Goal: Transaction & Acquisition: Purchase product/service

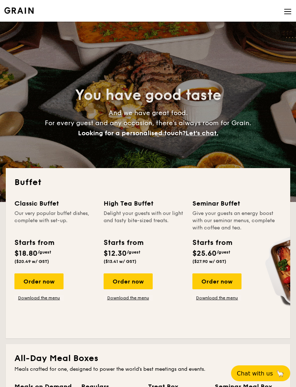
select select
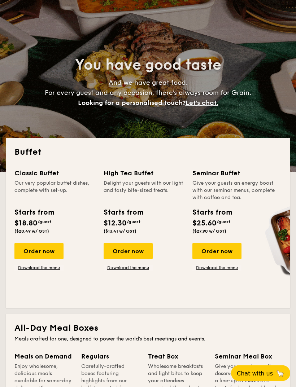
scroll to position [33, 0]
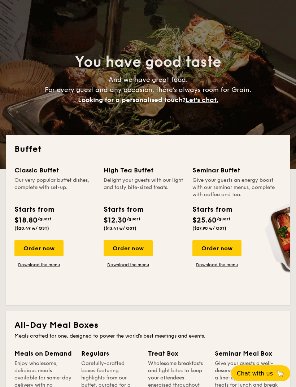
click at [49, 251] on div "Order now" at bounding box center [38, 249] width 49 height 16
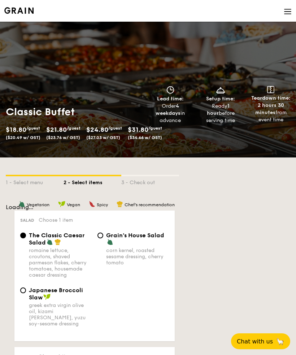
click at [26, 129] on span "$18.80" at bounding box center [16, 130] width 21 height 8
click at [67, 130] on span "$21.80" at bounding box center [56, 130] width 21 height 8
click at [109, 135] on span "($27.03 w/ GST)" at bounding box center [103, 137] width 34 height 5
click at [162, 129] on span "/guest" at bounding box center [155, 128] width 14 height 5
select select
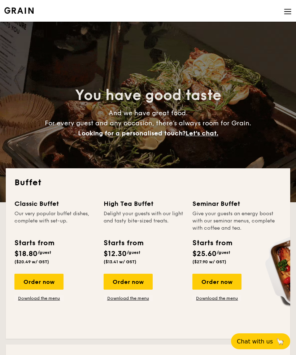
click at [46, 278] on div "Order now" at bounding box center [38, 282] width 49 height 16
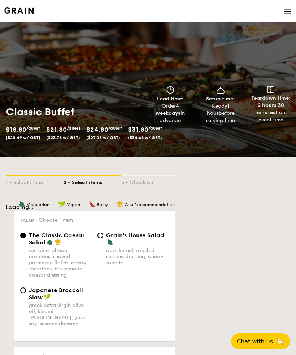
click at [29, 181] on div "1 - Select menu" at bounding box center [35, 181] width 58 height 10
select select
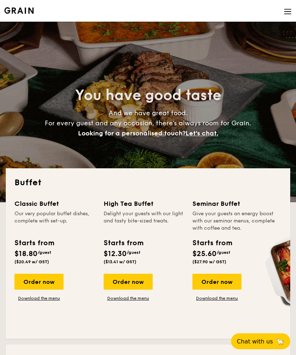
click at [45, 275] on div "Order now" at bounding box center [38, 282] width 49 height 16
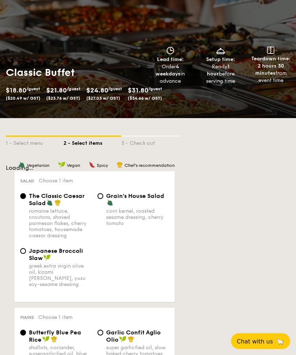
scroll to position [39, 0]
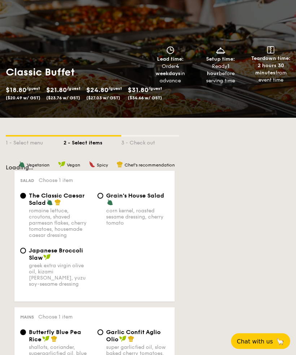
click at [72, 90] on span "/guest" at bounding box center [74, 88] width 14 height 5
click at [66, 91] on span "$21.80" at bounding box center [56, 90] width 21 height 8
click at [83, 87] on div "$21.80 /guest ($23.76 w/ GST)" at bounding box center [63, 93] width 40 height 16
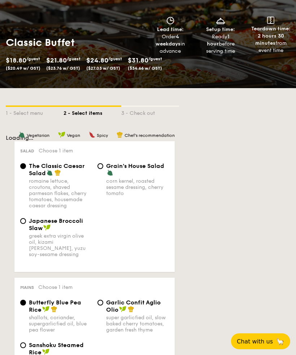
scroll to position [67, 0]
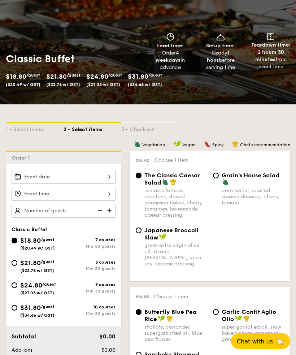
scroll to position [53, 0]
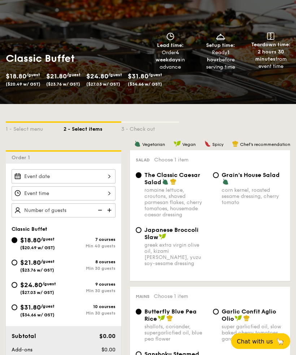
click at [108, 176] on div at bounding box center [64, 177] width 104 height 14
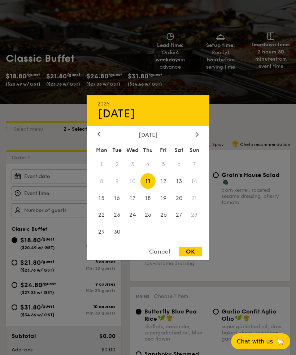
click at [181, 189] on span "13" at bounding box center [179, 181] width 16 height 16
click at [194, 256] on div "OK" at bounding box center [190, 252] width 23 height 10
type input "Sep 13, 2025"
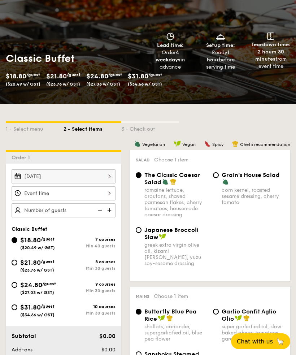
click at [107, 195] on div at bounding box center [64, 193] width 104 height 14
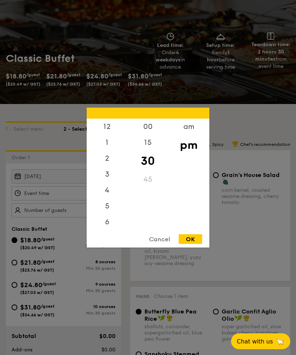
scroll to position [34, 0]
click at [148, 134] on div "00" at bounding box center [147, 126] width 41 height 16
click at [196, 244] on div "OK" at bounding box center [190, 239] width 23 height 10
type input "7:00PM"
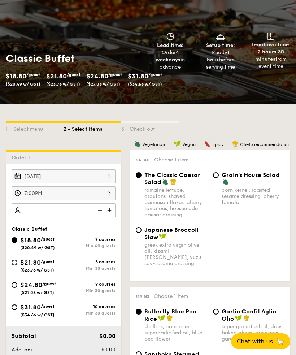
scroll to position [53, 0]
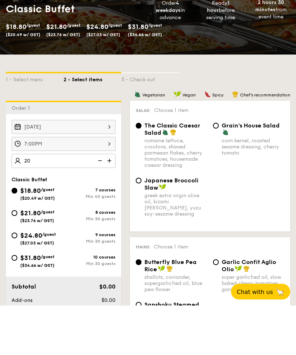
type input "20"
click at [17, 280] on div "$24.80 /guest ($27.03 w/ GST)" at bounding box center [38, 287] width 52 height 15
click at [17, 282] on input "$24.80 /guest ($27.03 w/ GST) 9 courses Min 30 guests" at bounding box center [15, 285] width 6 height 6
radio input "true"
type input "40 guests"
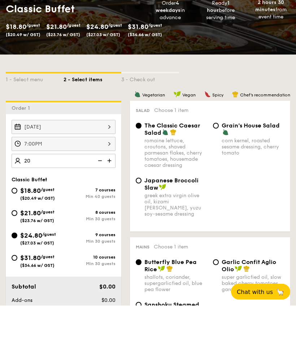
radio input "true"
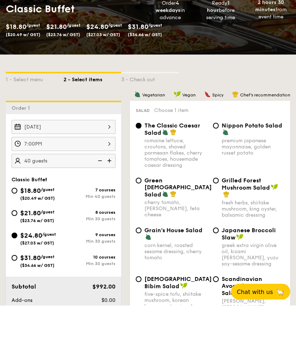
scroll to position [103, 0]
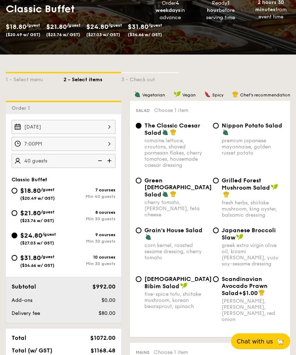
click at [19, 213] on div "$21.80 /guest ($23.76 w/ GST)" at bounding box center [38, 215] width 52 height 15
click at [17, 213] on input "$21.80 /guest ($23.76 w/ GST) 8 courses Min 30 guests" at bounding box center [15, 213] width 6 height 6
radio input "true"
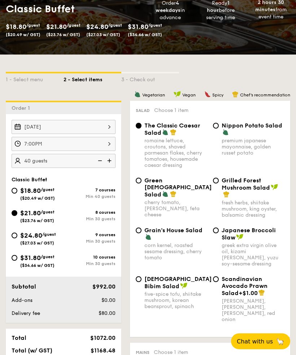
radio input "true"
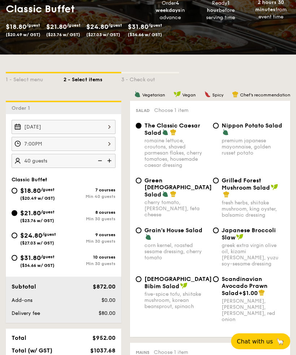
click at [23, 230] on div "$18.80 /guest ($20.49 w/ GST) 7 courses Min 40 guests $21.80 /guest ($23.76 w/ …" at bounding box center [64, 231] width 110 height 90
click at [218, 181] on input "Grilled Forest Mushroom Salad fresh herbs, shiitake mushroom, king oyster, bals…" at bounding box center [216, 181] width 6 height 6
radio input "true"
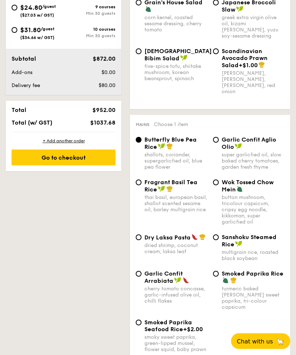
scroll to position [331, 0]
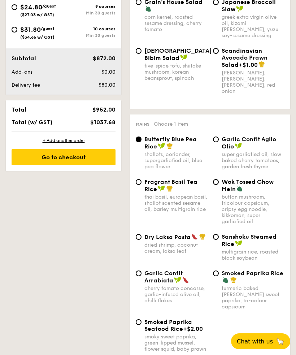
click at [149, 236] on span "Dry Laksa Pasta" at bounding box center [167, 237] width 46 height 7
click at [142, 236] on input "Dry Laksa Pasta dried shrimp, coconut cream, laksa leaf" at bounding box center [139, 237] width 6 height 6
radio input "true"
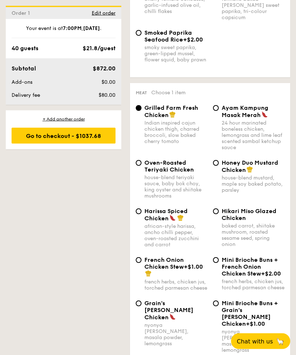
scroll to position [620, 0]
click at [218, 160] on div "Honey Duo Mustard Chicken house-blend mustard, maple soy baked potato, parsley" at bounding box center [248, 176] width 77 height 34
click at [220, 163] on div "Honey Duo Mustard Chicken house-blend mustard, maple soy baked potato, parsley" at bounding box center [248, 176] width 77 height 34
click at [218, 161] on input "Honey Duo Mustard Chicken house-blend mustard, maple soy baked potato, parsley" at bounding box center [216, 163] width 6 height 6
radio input "true"
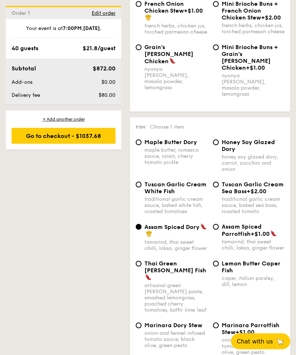
scroll to position [879, 0]
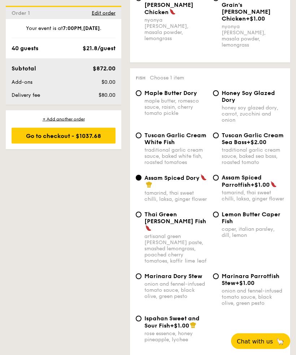
click at [147, 315] on span "Ispahan Sweet and Sour Fish" at bounding box center [171, 322] width 55 height 14
click at [142, 316] on input "Ispahan Sweet and Sour Fish +$1.00 rose essence, honey pineapple, lychee" at bounding box center [139, 319] width 6 height 6
radio input "true"
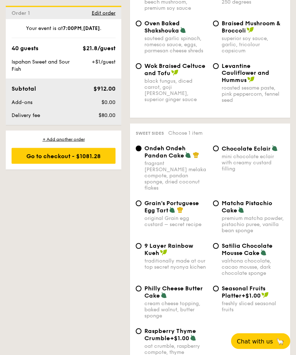
scroll to position [1389, 0]
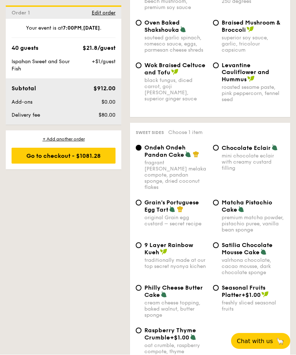
click at [147, 200] on span "Grain's Portuguese Egg Tart" at bounding box center [171, 206] width 55 height 14
click at [142, 200] on input "Grain's Portuguese Egg Tart original Grain egg custard – secret recipe" at bounding box center [139, 203] width 6 height 6
radio input "true"
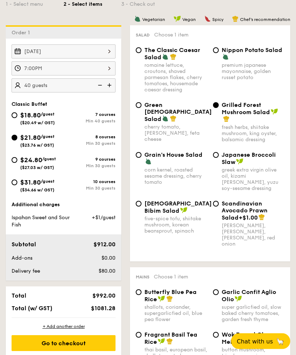
scroll to position [178, 0]
click at [83, 345] on div "Go to checkout" at bounding box center [64, 343] width 104 height 16
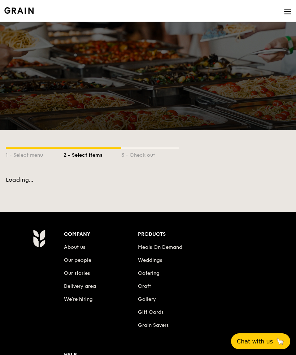
scroll to position [102, 0]
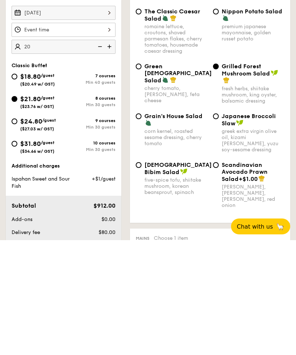
type input "20"
click at [16, 233] on input "$24.80 /guest ($27.03 w/ GST) 9 courses Min 30 guests" at bounding box center [15, 236] width 6 height 6
radio input "true"
type input "20 guests"
radio input "true"
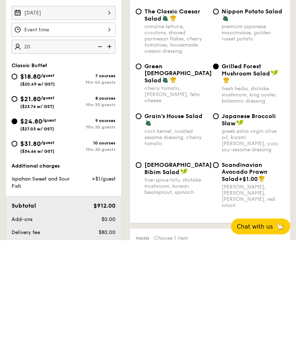
radio input "true"
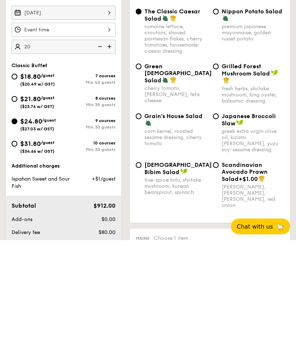
radio input "true"
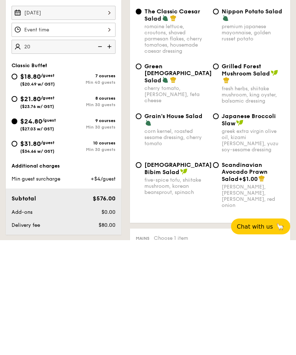
scroll to position [217, 0]
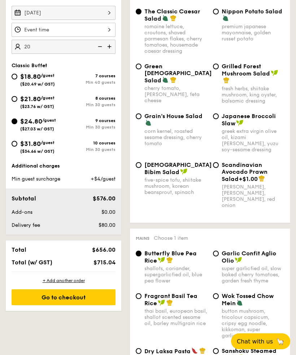
click at [18, 98] on div "$21.80 /guest ($23.76 w/ GST)" at bounding box center [38, 101] width 52 height 15
click at [17, 98] on input "$21.80 /guest ($23.76 w/ GST) 8 courses Min 30 guests" at bounding box center [15, 99] width 6 height 6
radio input "true"
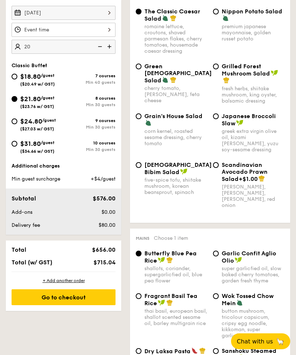
radio input "true"
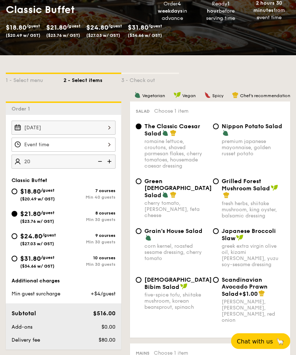
scroll to position [102, 0]
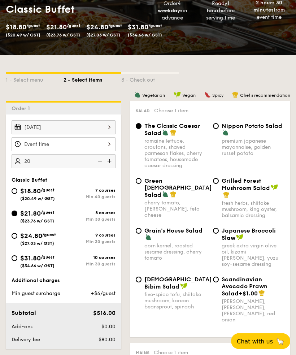
click at [222, 181] on span "Grilled Forest Mushroom Salad" at bounding box center [246, 185] width 48 height 14
click at [219, 181] on input "Grilled Forest Mushroom Salad fresh herbs, shiitake mushroom, king oyster, bals…" at bounding box center [216, 181] width 6 height 6
radio input "true"
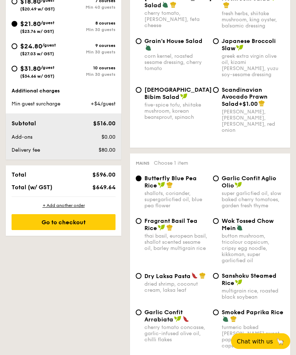
scroll to position [292, 0]
click at [148, 276] on span "Dry Laksa Pasta" at bounding box center [167, 276] width 46 height 7
click at [142, 276] on input "Dry Laksa Pasta dried shrimp, coconut cream, laksa leaf" at bounding box center [139, 276] width 6 height 6
radio input "true"
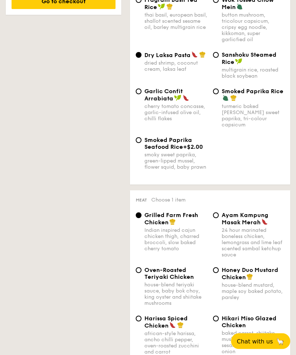
scroll to position [513, 0]
click at [218, 269] on input "Honey Duo Mustard Chicken house-blend mustard, maple soy baked potato, parsley" at bounding box center [216, 270] width 6 height 6
radio input "true"
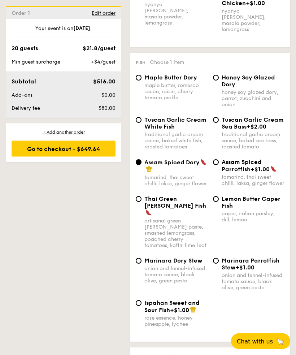
click at [147, 300] on span "Ispahan Sweet and Sour Fish" at bounding box center [171, 307] width 55 height 14
click at [142, 300] on input "Ispahan Sweet and Sour Fish +$1.00 rose essence, honey pineapple, lychee" at bounding box center [139, 303] width 6 height 6
radio input "true"
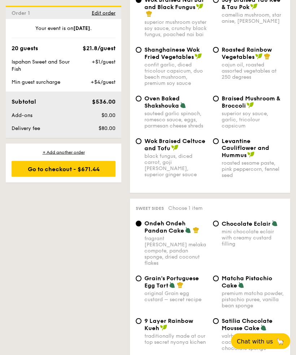
scroll to position [1313, 0]
click at [148, 275] on span "Grain's Portuguese Egg Tart" at bounding box center [171, 282] width 55 height 14
click at [142, 276] on input "Grain's Portuguese Egg Tart original Grain egg custard – secret recipe" at bounding box center [139, 279] width 6 height 6
radio input "true"
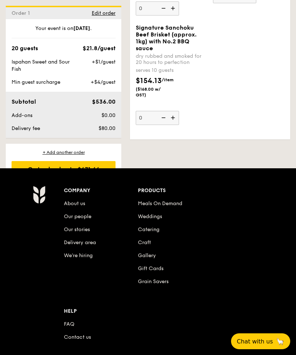
scroll to position [2294, 0]
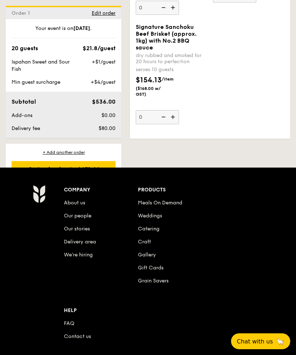
click at [53, 166] on div "Go to checkout - $671.44" at bounding box center [64, 169] width 104 height 16
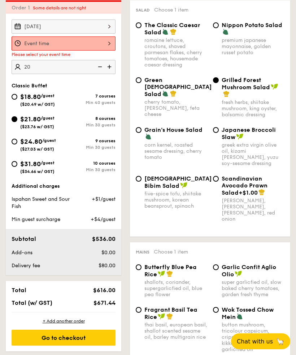
scroll to position [193, 0]
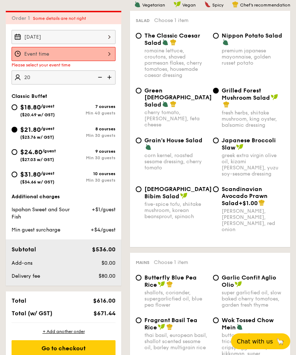
click at [105, 54] on div at bounding box center [64, 54] width 104 height 14
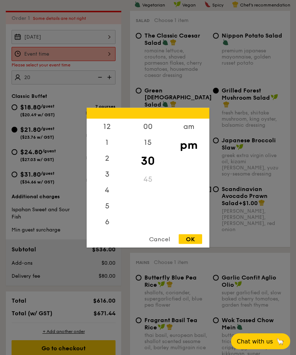
scroll to position [34, 0]
click at [148, 134] on div "00" at bounding box center [147, 126] width 41 height 16
click at [198, 244] on div "OK" at bounding box center [190, 239] width 23 height 10
type input "7:00PM"
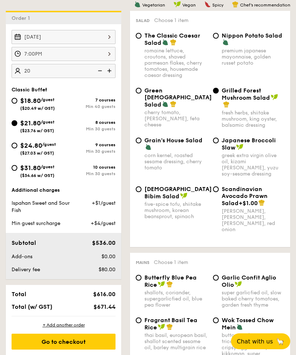
click at [78, 339] on div "Go to checkout" at bounding box center [64, 342] width 104 height 16
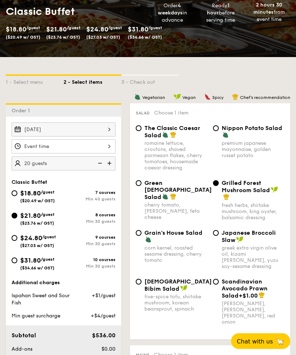
scroll to position [118, 0]
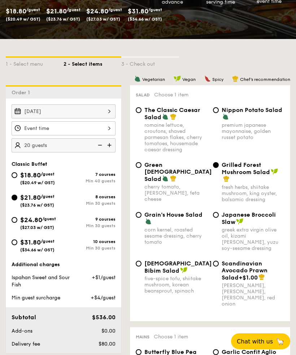
click at [107, 131] on div at bounding box center [64, 128] width 104 height 14
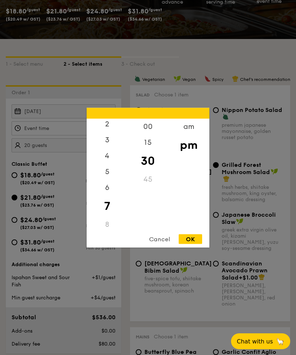
click at [152, 134] on div "00" at bounding box center [147, 126] width 41 height 16
click at [196, 244] on div "OK" at bounding box center [190, 239] width 23 height 10
type input "7:00PM"
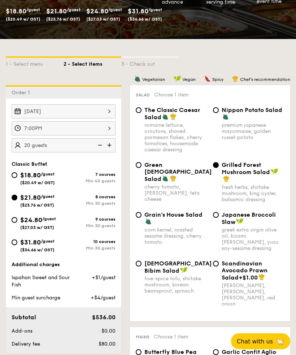
click at [18, 220] on div "$24.80 /guest ($27.03 w/ GST)" at bounding box center [38, 222] width 52 height 15
click at [17, 220] on input "$24.80 /guest ($27.03 w/ GST) 9 courses Min 30 guests" at bounding box center [15, 220] width 6 height 6
radio input "true"
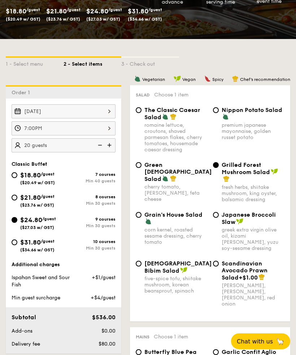
radio input "true"
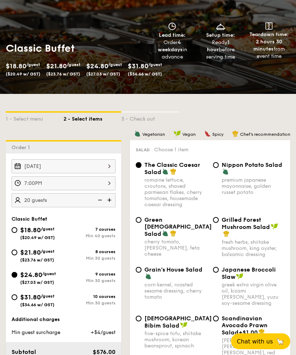
scroll to position [60, 0]
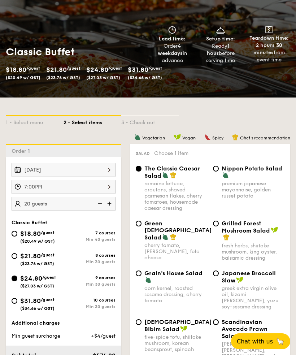
click at [220, 222] on div "Grilled Forest Mushroom Salad fresh herbs, shiitake mushroom, king oyster, bals…" at bounding box center [248, 240] width 77 height 41
click at [215, 224] on input "Grilled Forest Mushroom Salad fresh herbs, shiitake mushroom, king oyster, bals…" at bounding box center [216, 224] width 6 height 6
radio input "true"
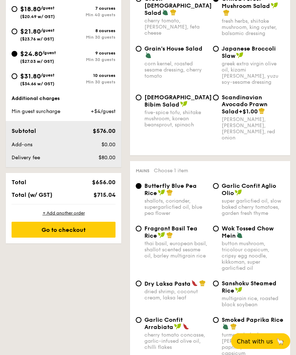
scroll to position [285, 0]
click at [148, 285] on span "Dry Laksa Pasta" at bounding box center [167, 283] width 46 height 7
click at [142, 285] on input "Dry Laksa Pasta dried shrimp, coconut cream, laksa leaf" at bounding box center [139, 284] width 6 height 6
radio input "true"
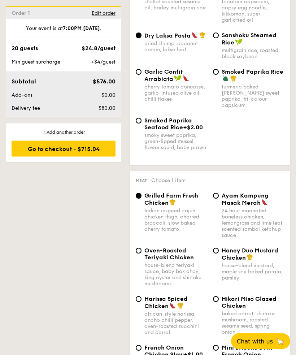
scroll to position [533, 0]
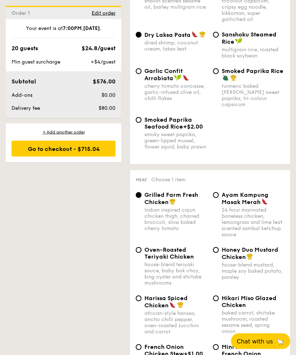
click at [219, 245] on div "Grilled Farm Fresh Chicken Indian inspired cajun chicken thigh, charred broccol…" at bounding box center [210, 219] width 155 height 55
click at [216, 248] on input "Honey Duo Mustard Chicken house-blend mustard, maple soy baked potato, parsley" at bounding box center [216, 250] width 6 height 6
radio input "true"
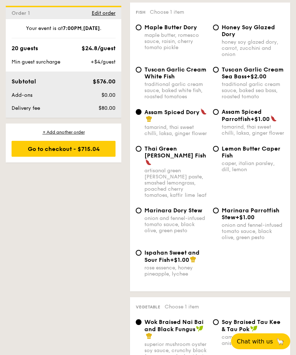
scroll to position [994, 0]
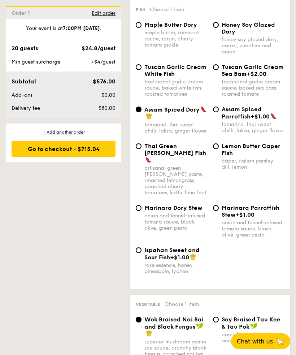
click at [145, 247] on span "Ispahan Sweet and Sour Fish" at bounding box center [171, 254] width 55 height 14
click at [142, 247] on input "Ispahan Sweet and Sour Fish +$1.00 rose essence, honey pineapple, lychee" at bounding box center [139, 250] width 6 height 6
radio input "true"
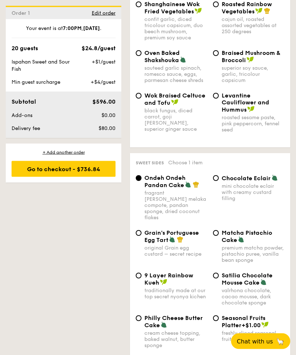
scroll to position [1364, 0]
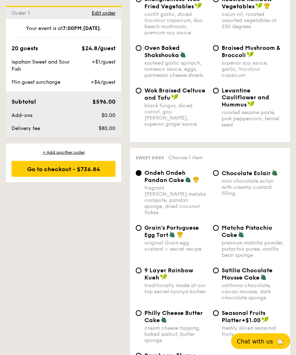
click at [146, 227] on span "Grain's Portuguese Egg Tart" at bounding box center [171, 232] width 55 height 14
click at [142, 227] on input "Grain's Portuguese Egg Tart original Grain egg custard – secret recipe" at bounding box center [139, 228] width 6 height 6
radio input "true"
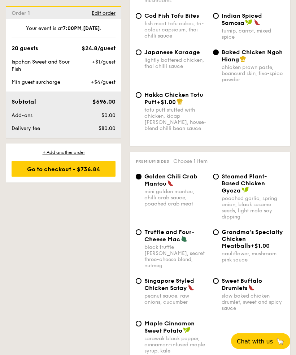
scroll to position [1810, 0]
click at [145, 278] on span "Singapore Styled Chicken Satay" at bounding box center [169, 284] width 50 height 14
click at [142, 278] on input "Singapore Styled Chicken Satay peanut sauce, raw onions, cucumber" at bounding box center [139, 281] width 6 height 6
radio input "true"
click at [141, 179] on input "Golden Chili Crab Mantou mini golden mantou, chilli crab sauce, poached crab me…" at bounding box center [139, 177] width 6 height 6
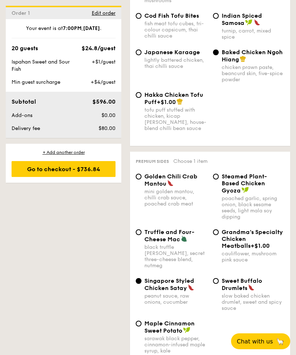
radio input "true"
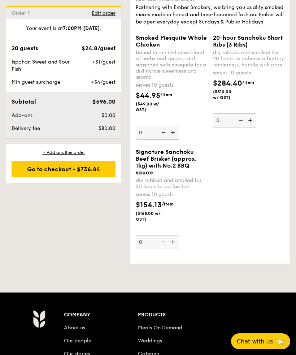
scroll to position [2391, 0]
click at [69, 169] on div "Go to checkout - $736.84" at bounding box center [64, 169] width 104 height 16
